Goal: Use online tool/utility: Use online tool/utility

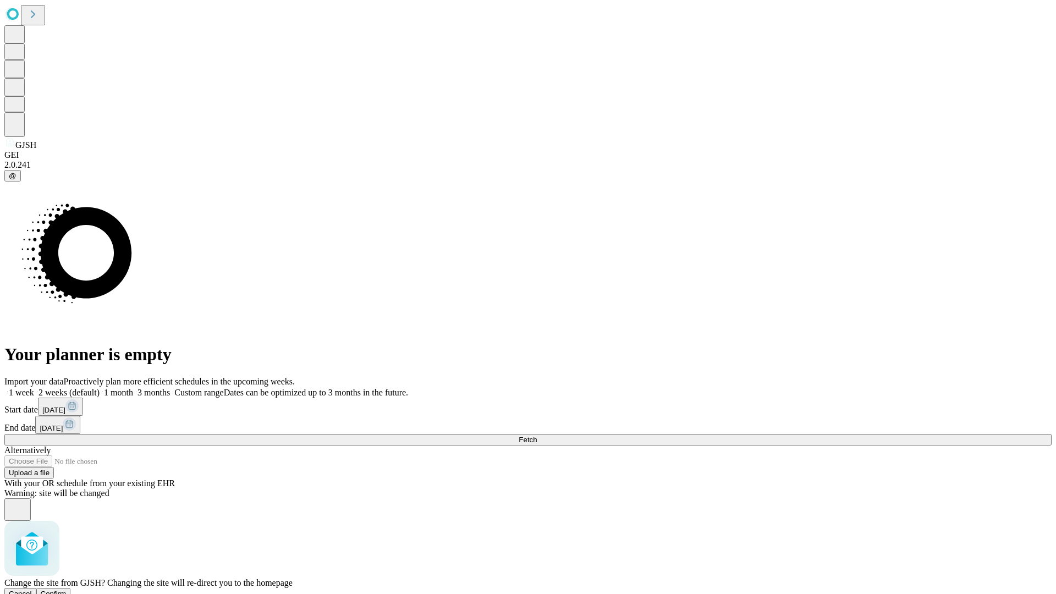
click at [67, 589] on span "Confirm" at bounding box center [54, 593] width 26 height 8
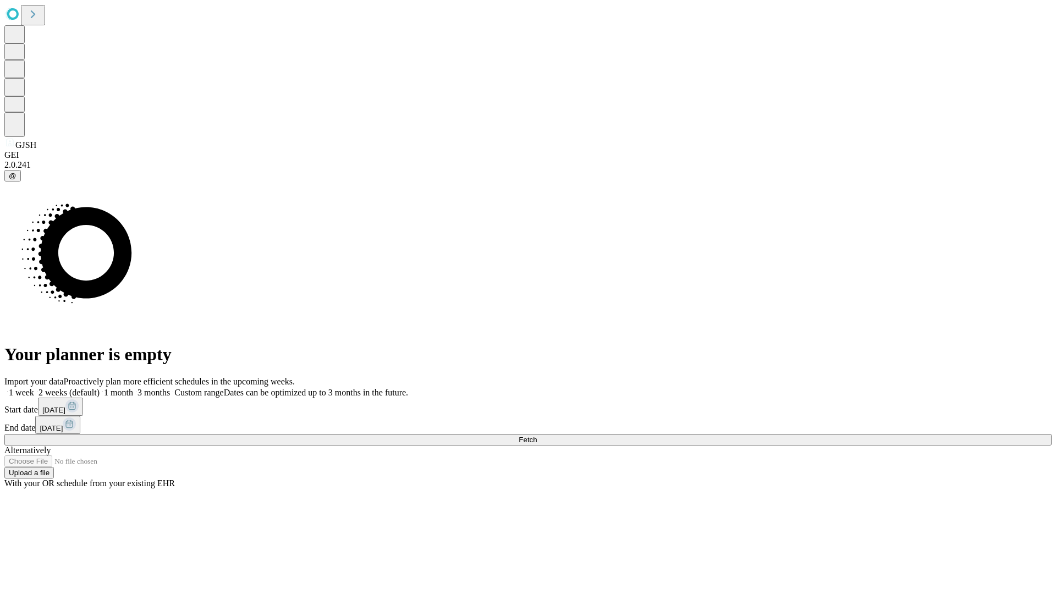
click at [34, 388] on label "1 week" at bounding box center [19, 392] width 30 height 9
click at [537, 435] on span "Fetch" at bounding box center [527, 439] width 18 height 8
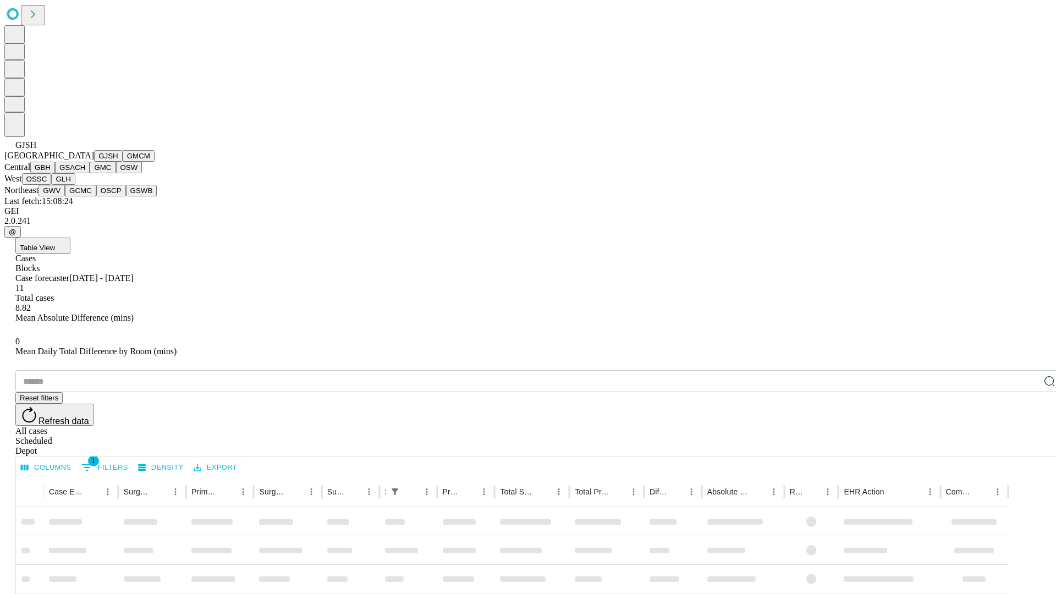
click at [123, 162] on button "GMCM" at bounding box center [139, 156] width 32 height 12
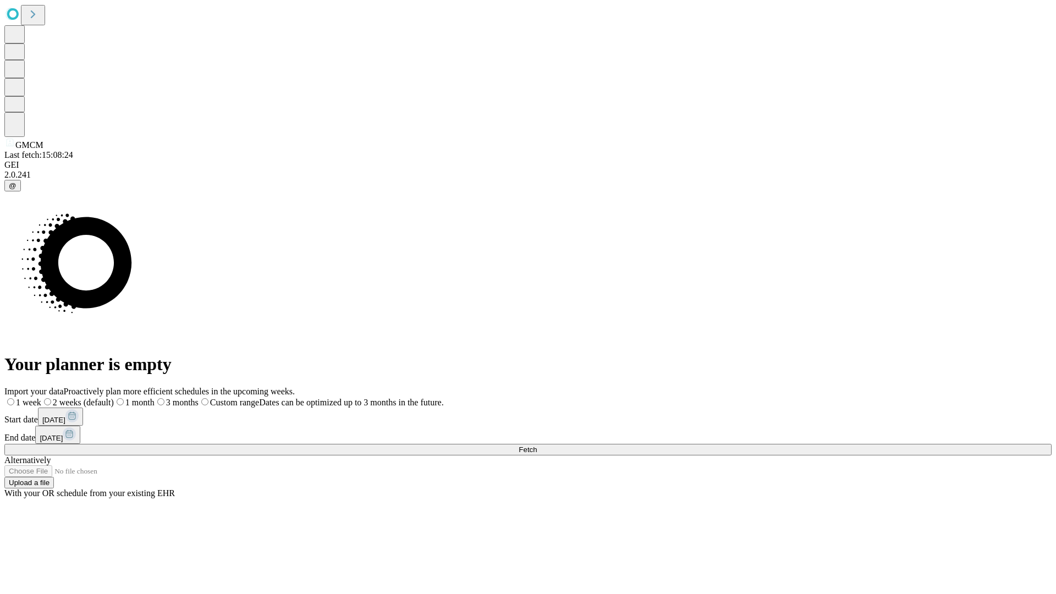
click at [41, 398] on label "1 week" at bounding box center [22, 402] width 37 height 9
click at [537, 445] on span "Fetch" at bounding box center [527, 449] width 18 height 8
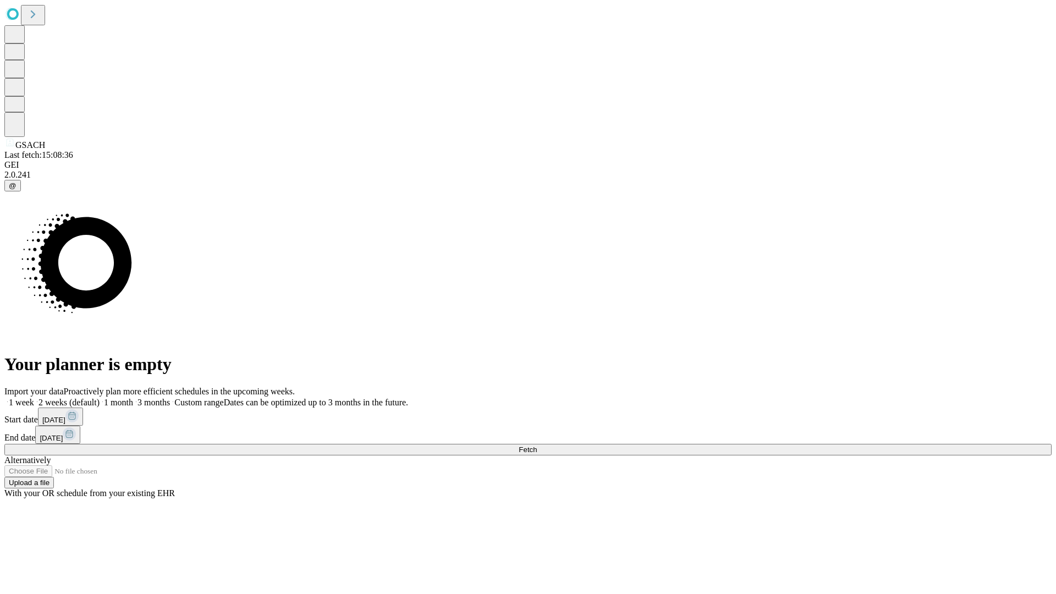
click at [34, 398] on label "1 week" at bounding box center [19, 402] width 30 height 9
click at [537, 445] on span "Fetch" at bounding box center [527, 449] width 18 height 8
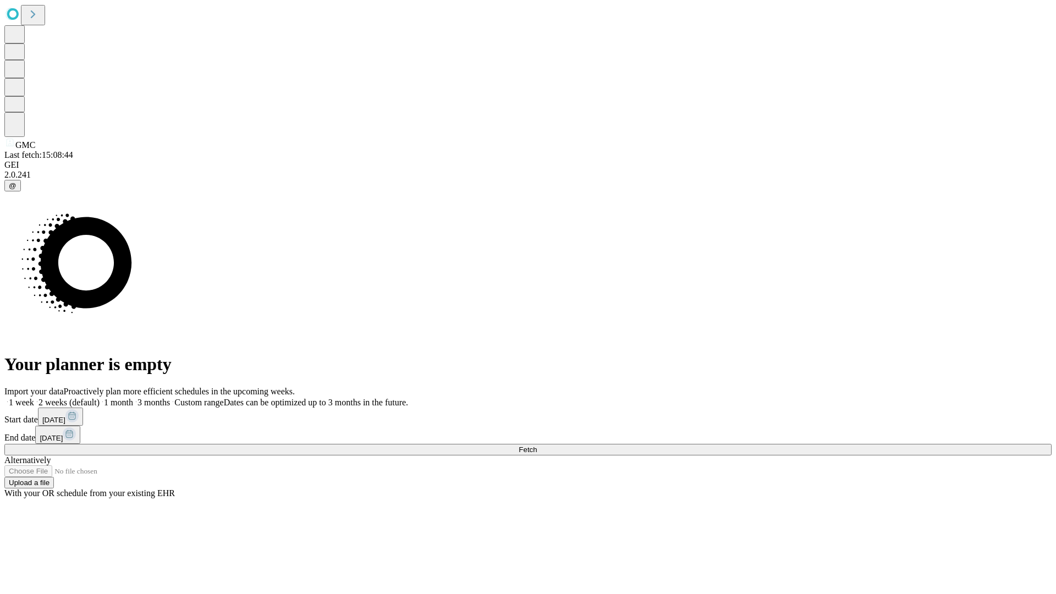
click at [537, 445] on span "Fetch" at bounding box center [527, 449] width 18 height 8
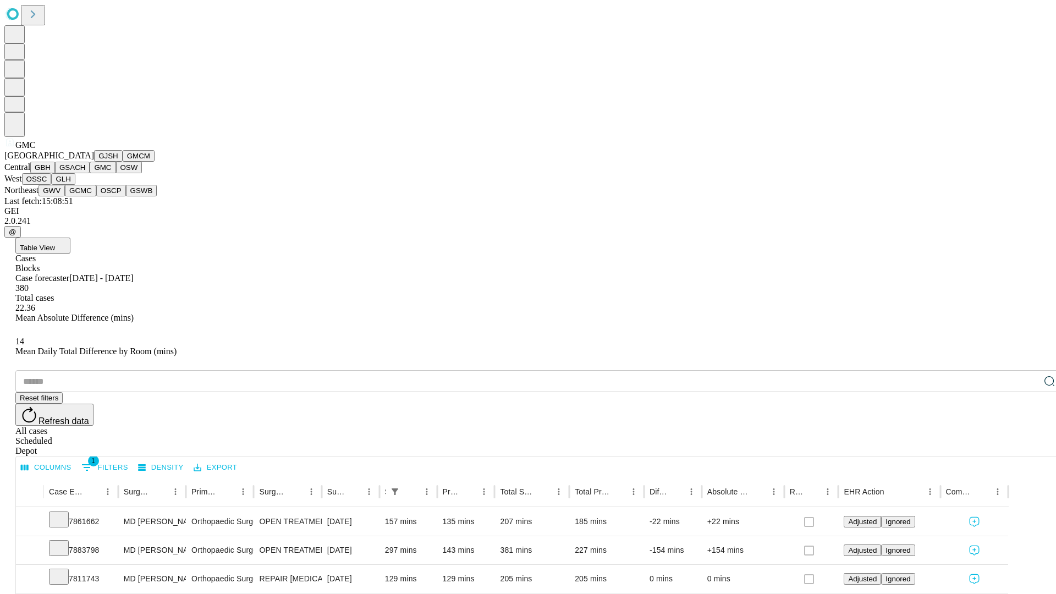
click at [116, 173] on button "OSW" at bounding box center [129, 168] width 26 height 12
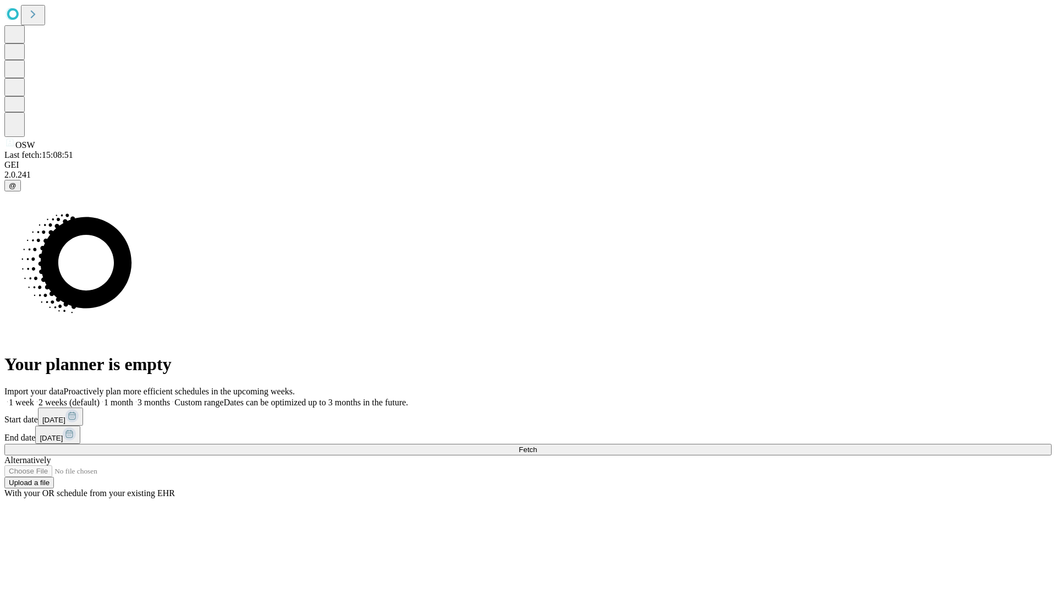
click at [34, 398] on label "1 week" at bounding box center [19, 402] width 30 height 9
click at [537, 445] on span "Fetch" at bounding box center [527, 449] width 18 height 8
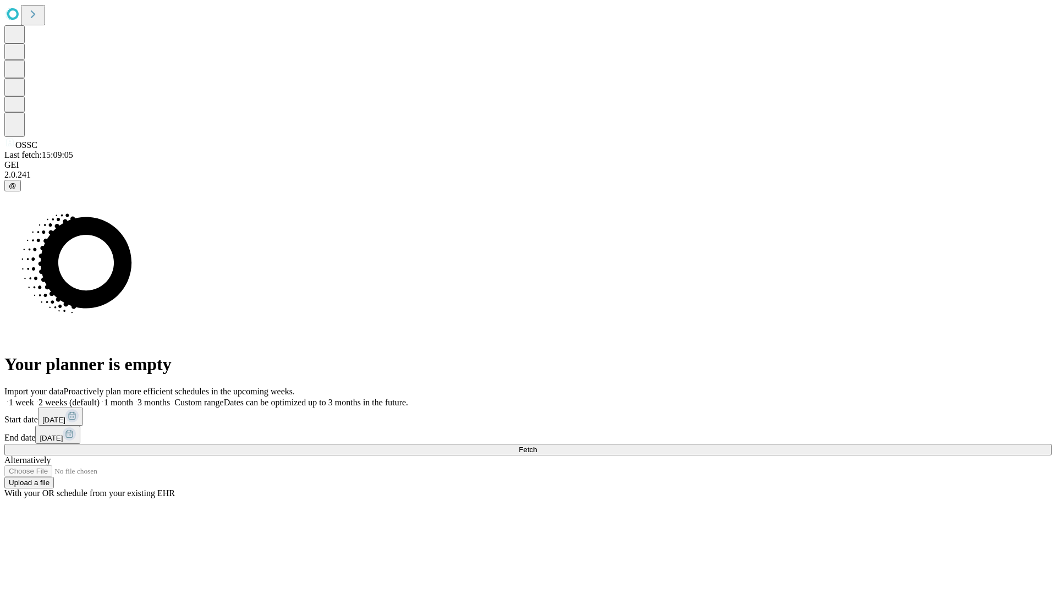
click at [34, 398] on label "1 week" at bounding box center [19, 402] width 30 height 9
click at [537, 445] on span "Fetch" at bounding box center [527, 449] width 18 height 8
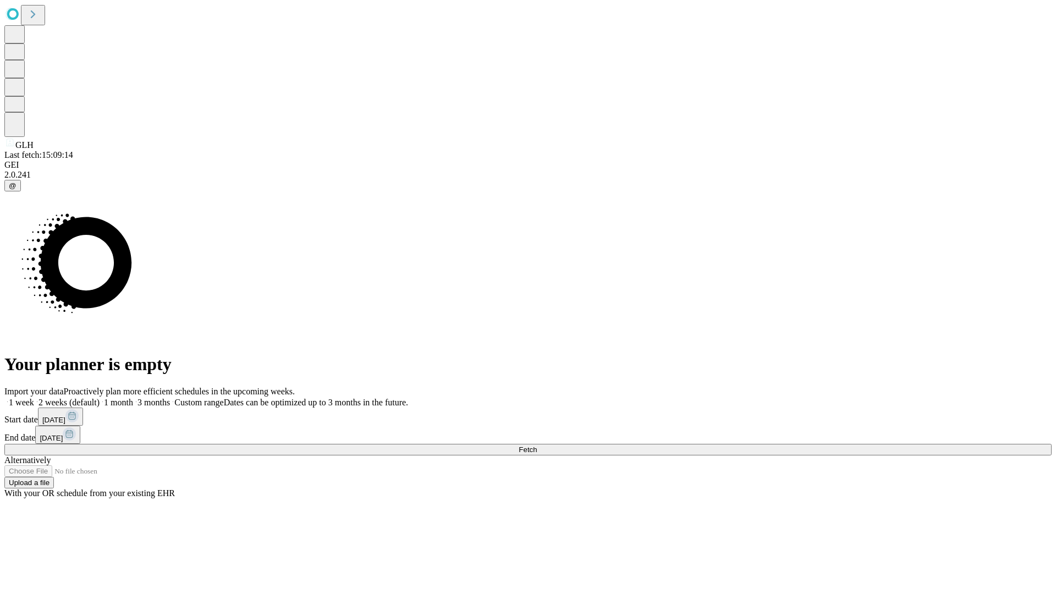
click at [34, 398] on label "1 week" at bounding box center [19, 402] width 30 height 9
click at [537, 445] on span "Fetch" at bounding box center [527, 449] width 18 height 8
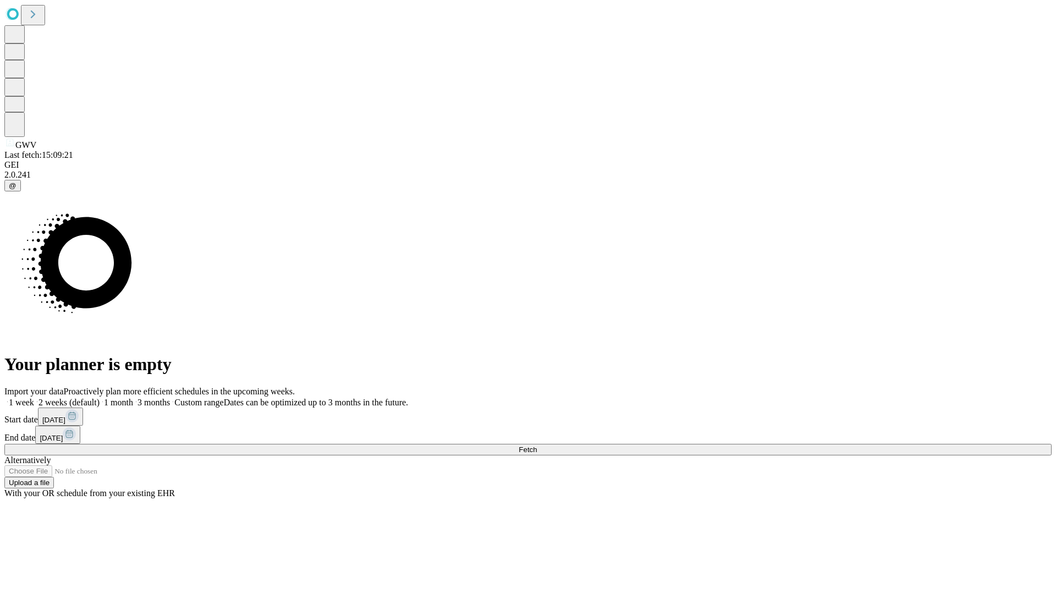
click at [34, 398] on label "1 week" at bounding box center [19, 402] width 30 height 9
click at [537, 445] on span "Fetch" at bounding box center [527, 449] width 18 height 8
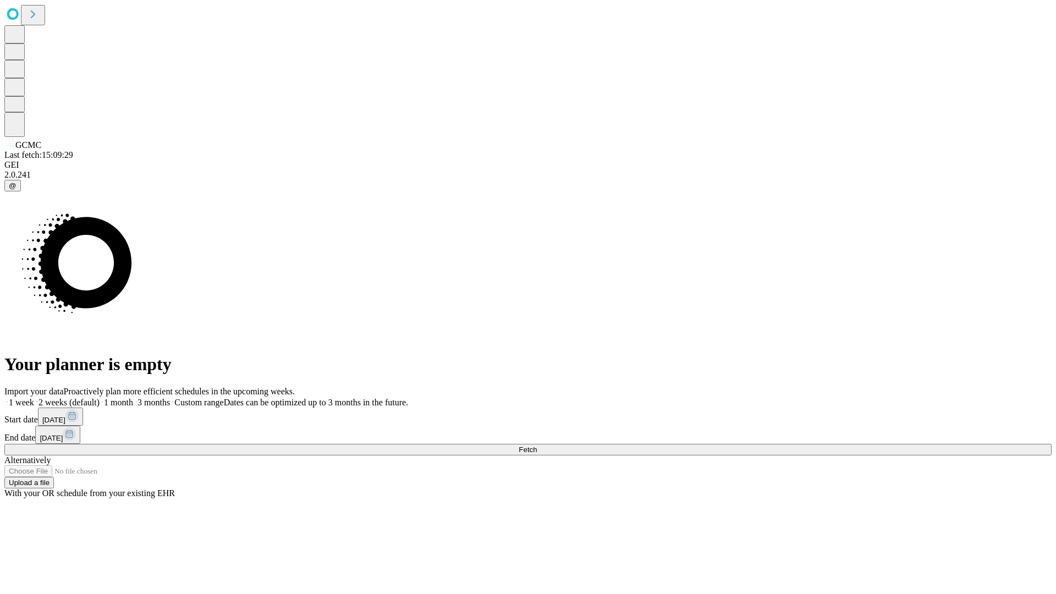
click at [537, 445] on span "Fetch" at bounding box center [527, 449] width 18 height 8
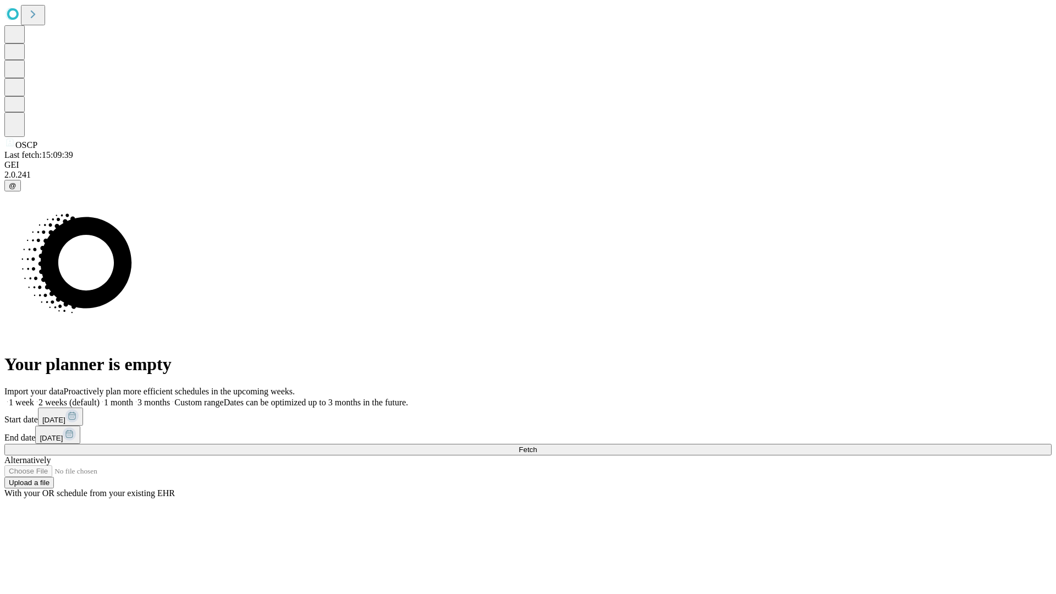
click at [34, 398] on label "1 week" at bounding box center [19, 402] width 30 height 9
click at [537, 445] on span "Fetch" at bounding box center [527, 449] width 18 height 8
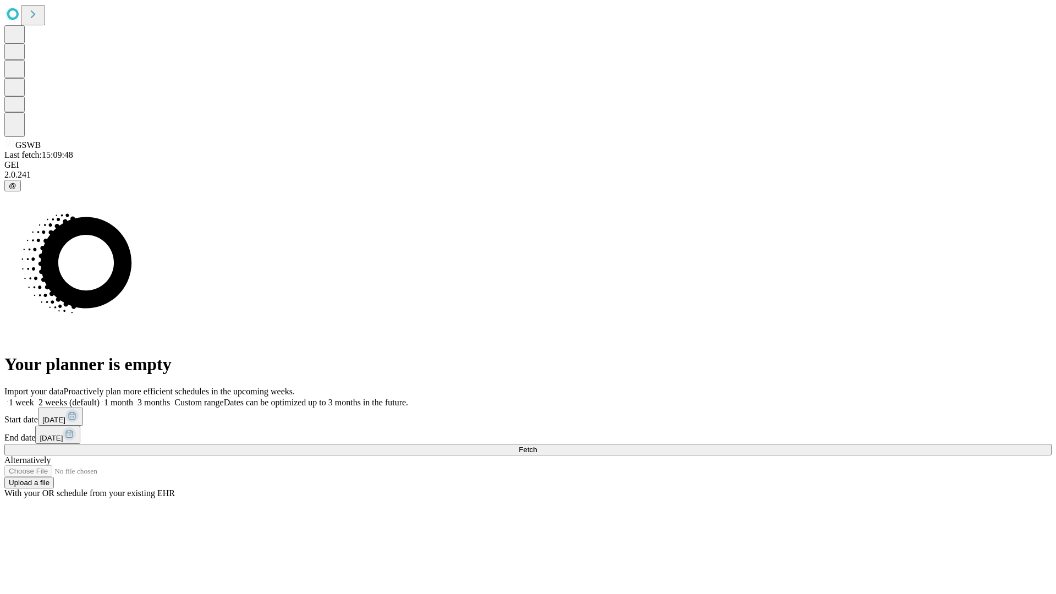
click at [34, 398] on label "1 week" at bounding box center [19, 402] width 30 height 9
click at [537, 445] on span "Fetch" at bounding box center [527, 449] width 18 height 8
